Goal: Task Accomplishment & Management: Manage account settings

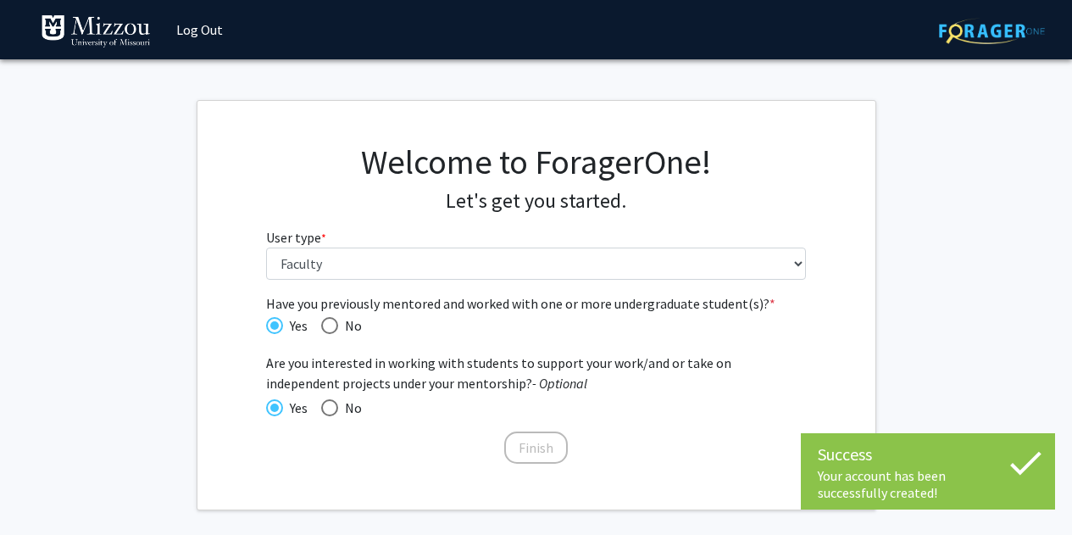
select select "5: faculty"
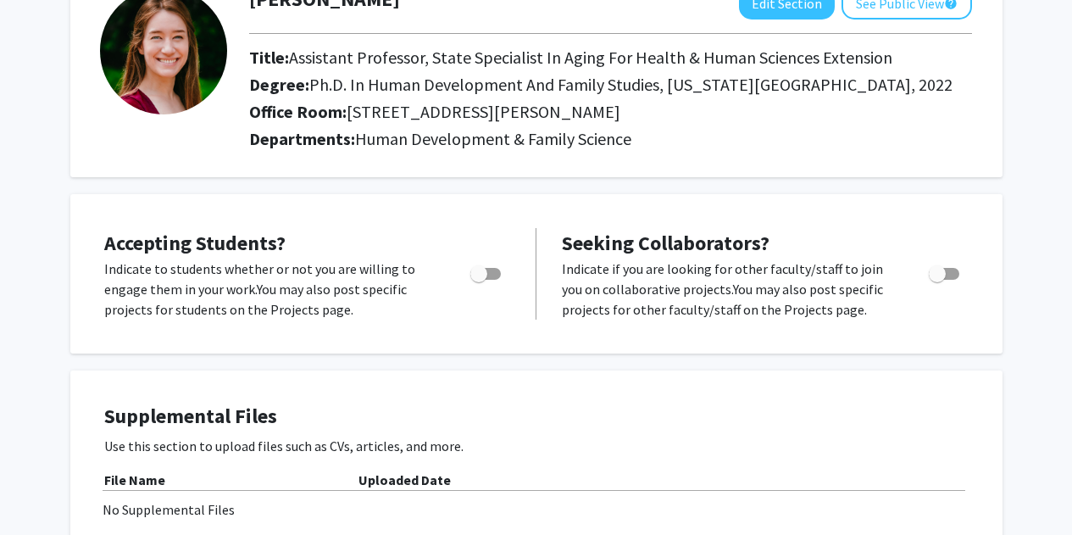
scroll to position [125, 0]
click at [957, 272] on span "Toggle" at bounding box center [944, 273] width 31 height 12
click at [938, 279] on input "Toggle" at bounding box center [937, 279] width 1 height 1
checkbox input "true"
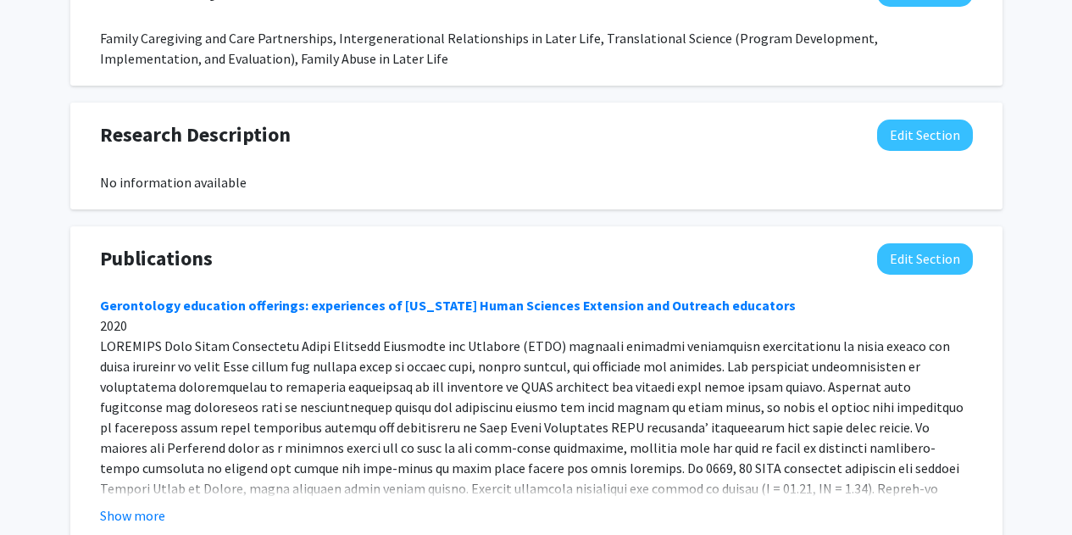
scroll to position [1042, 0]
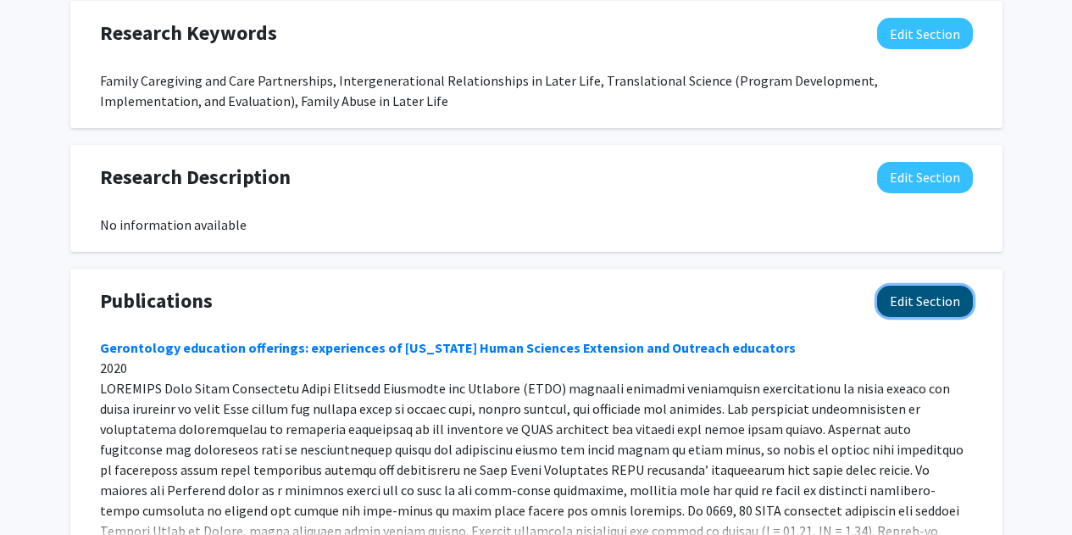
click at [919, 293] on button "Edit Section" at bounding box center [925, 301] width 96 height 31
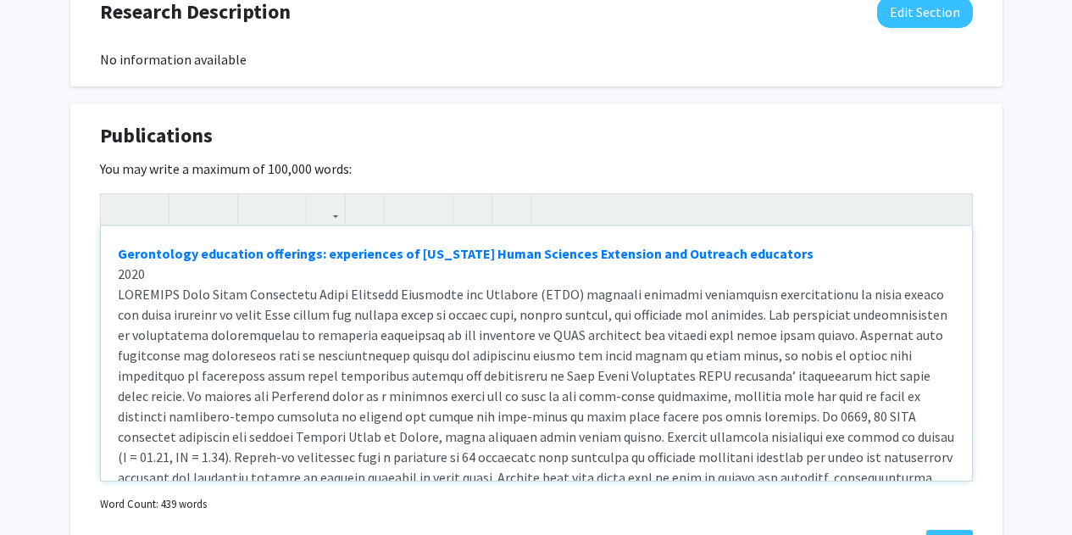
scroll to position [1206, 0]
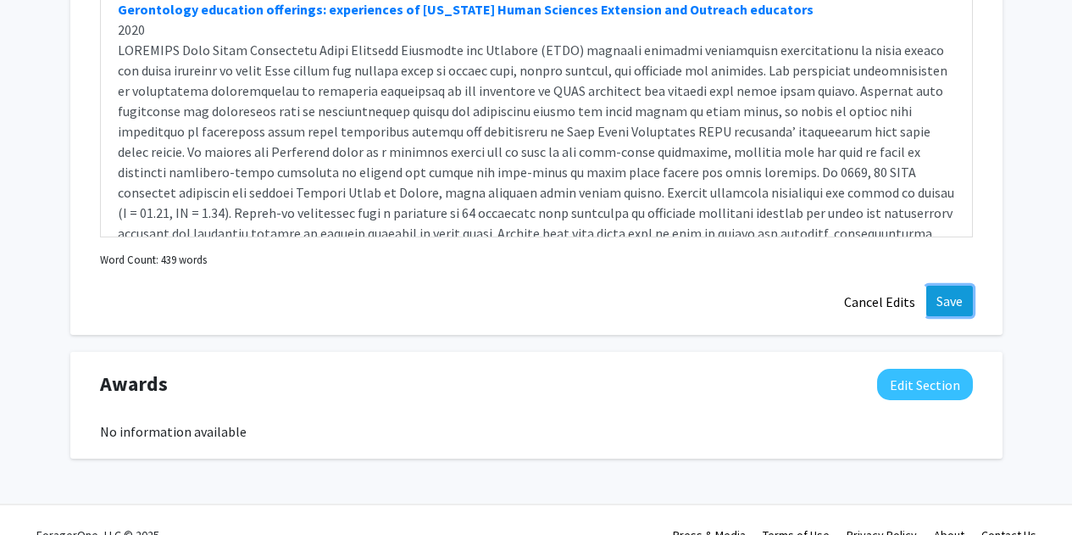
click at [933, 305] on button "Save" at bounding box center [950, 301] width 47 height 31
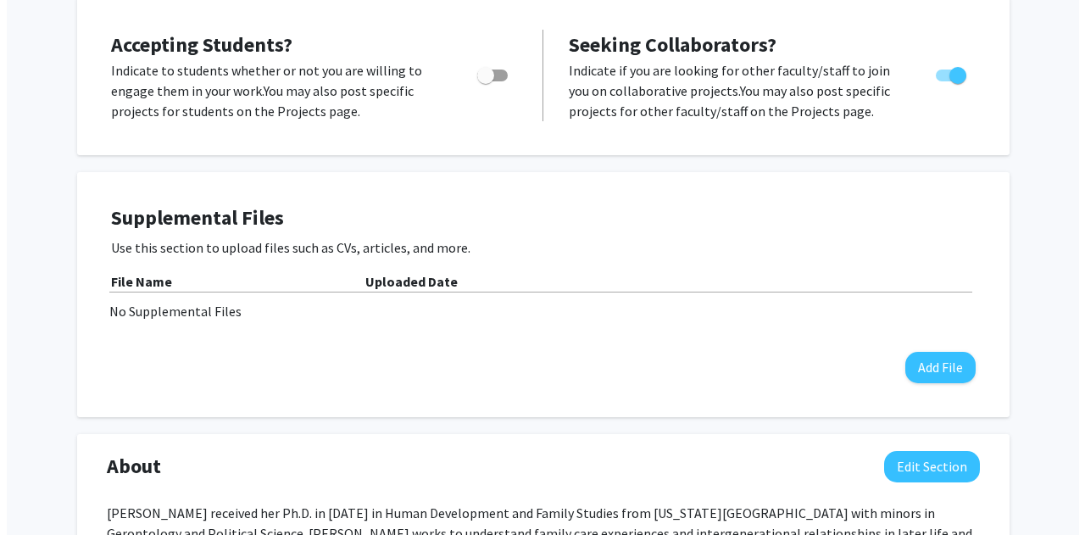
scroll to position [0, 0]
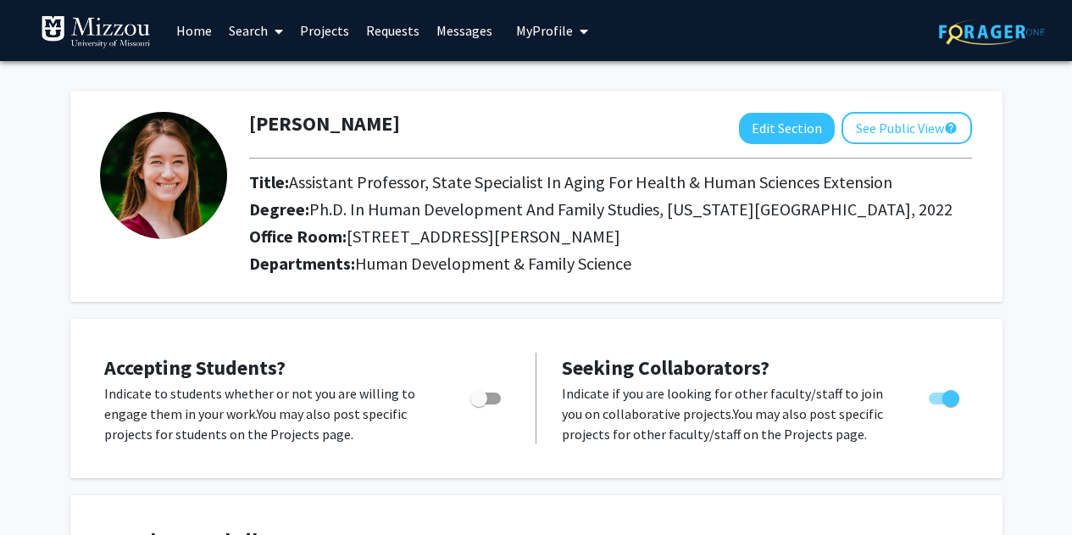
click at [545, 37] on span "My Profile" at bounding box center [544, 30] width 57 height 17
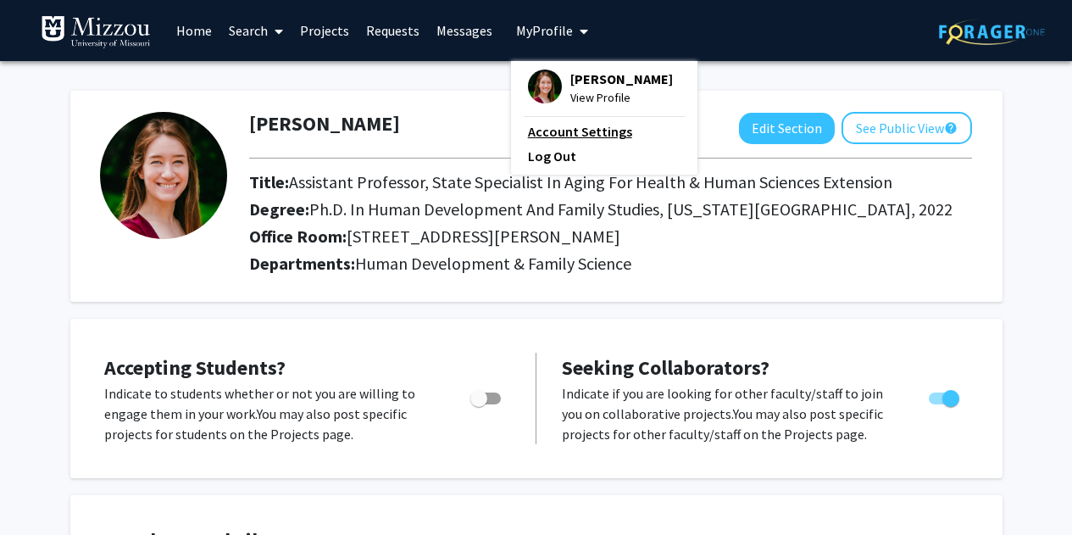
click at [579, 136] on link "Account Settings" at bounding box center [604, 131] width 153 height 20
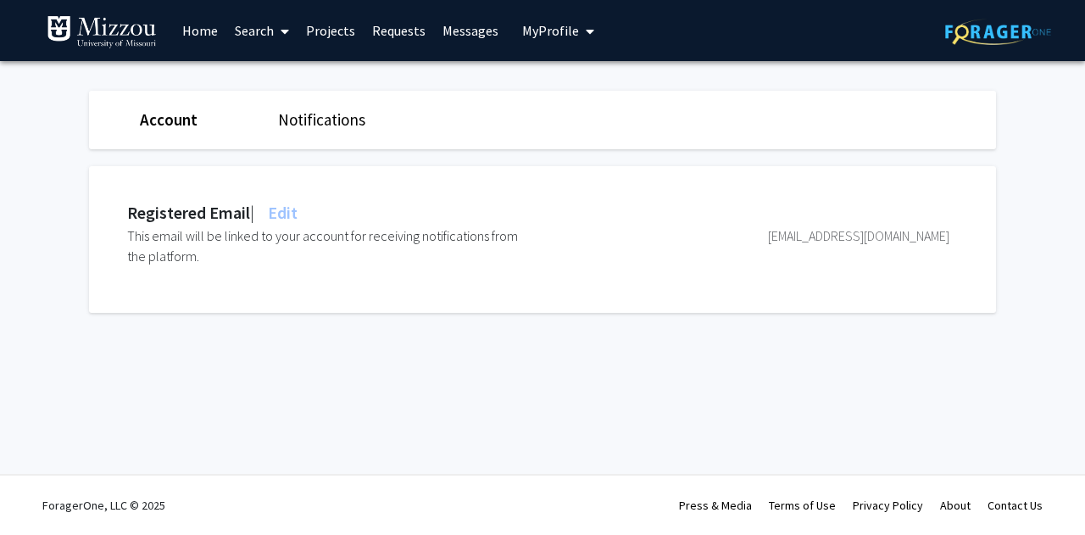
click at [296, 214] on span "Edit" at bounding box center [280, 212] width 33 height 21
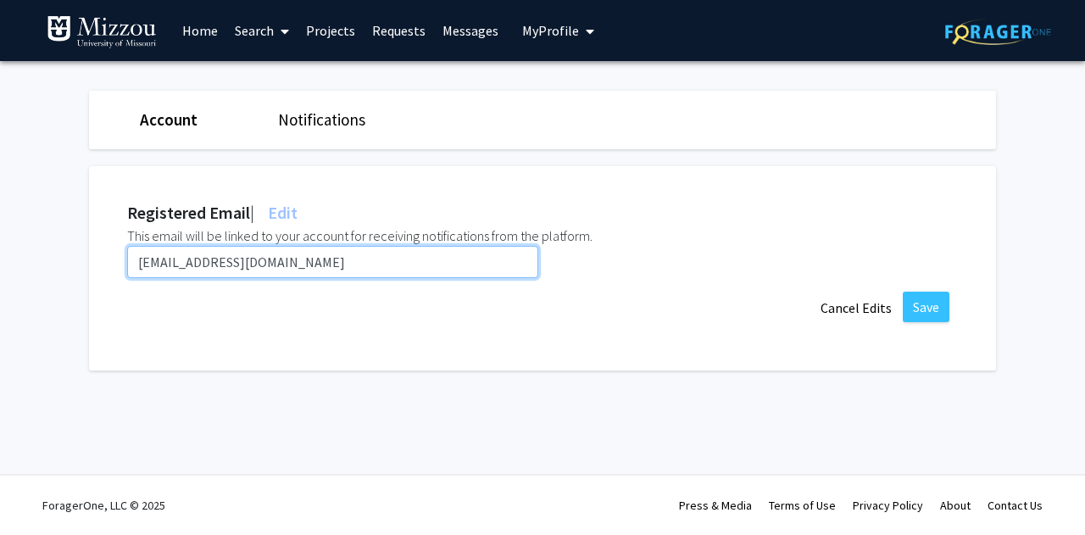
click at [269, 265] on input "[EMAIL_ADDRESS][DOMAIN_NAME]" at bounding box center [332, 262] width 411 height 32
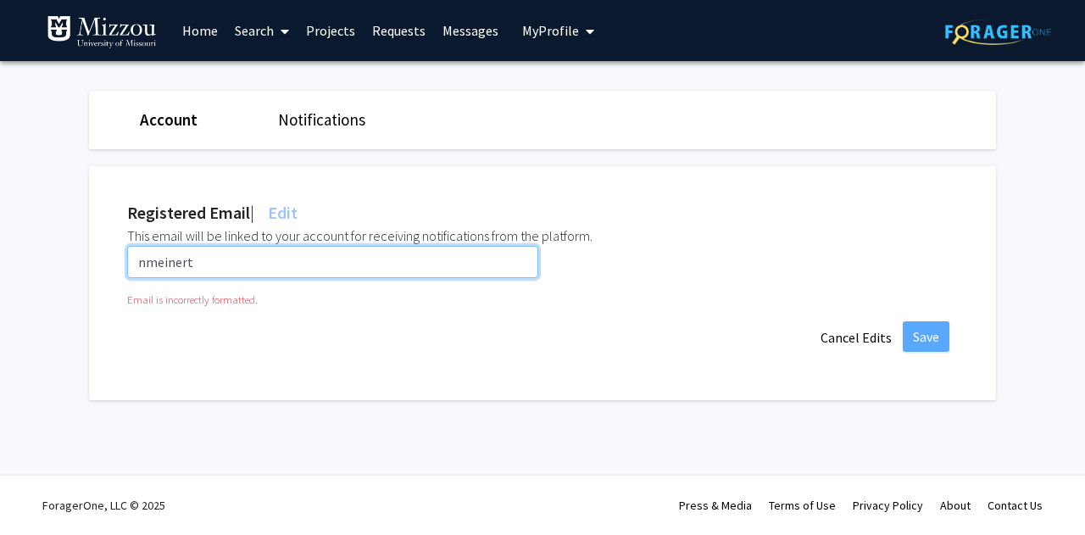
type input "[EMAIL_ADDRESS][US_STATE][DOMAIN_NAME]"
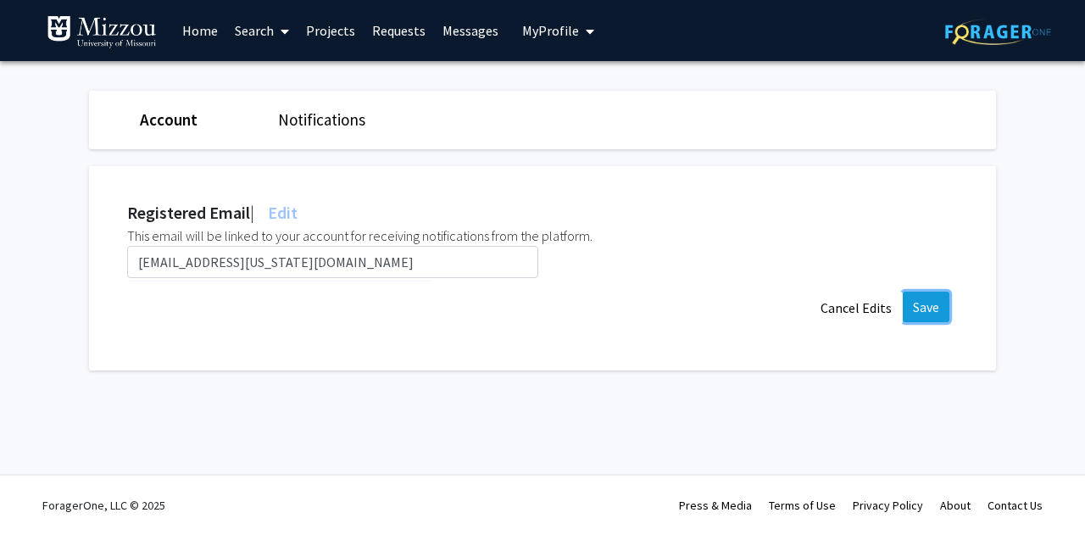
click at [937, 306] on button "Save" at bounding box center [926, 307] width 47 height 31
